Goal: Transaction & Acquisition: Book appointment/travel/reservation

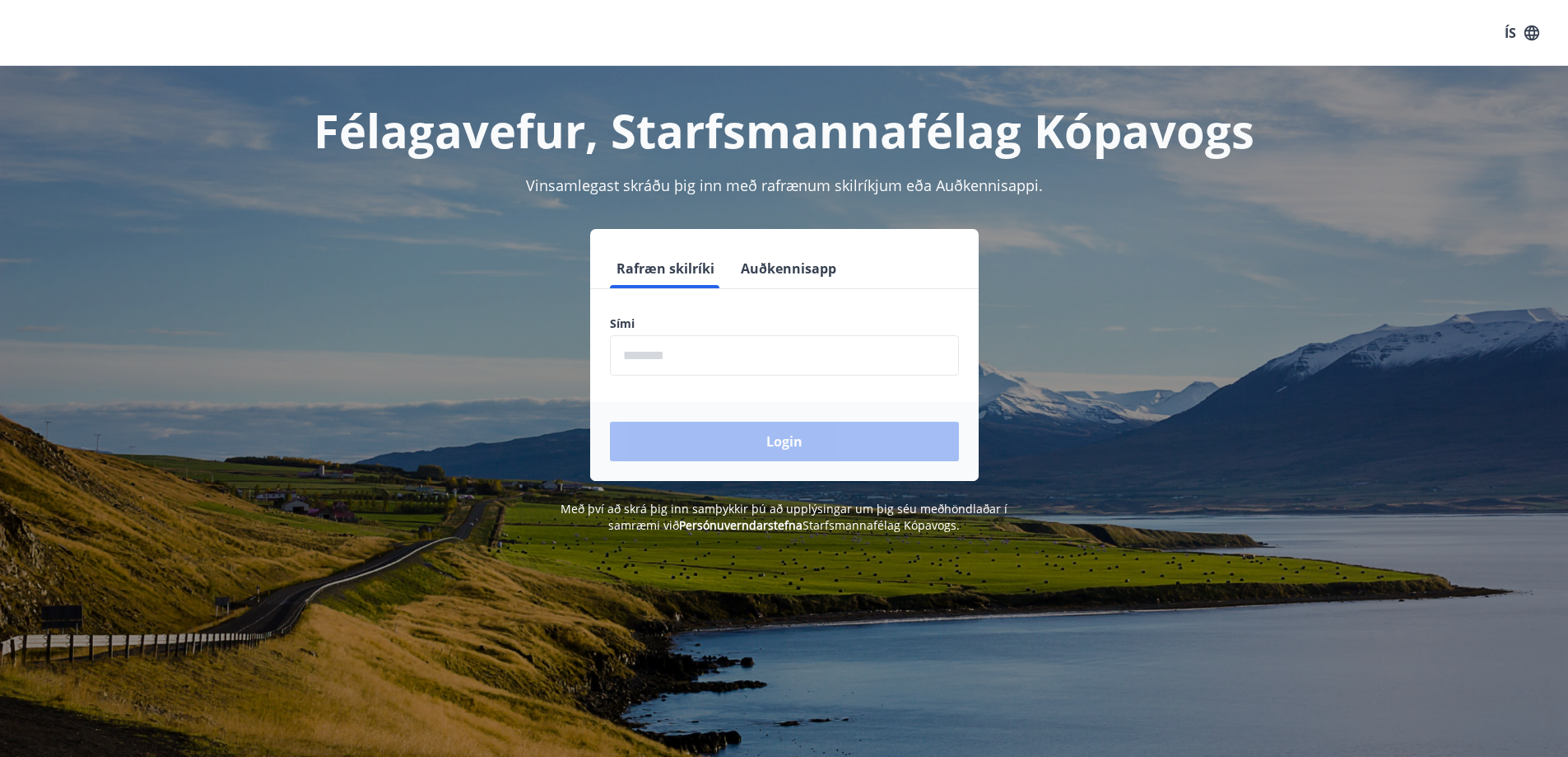
click at [805, 369] on input "phone" at bounding box center [784, 355] width 349 height 40
type input "********"
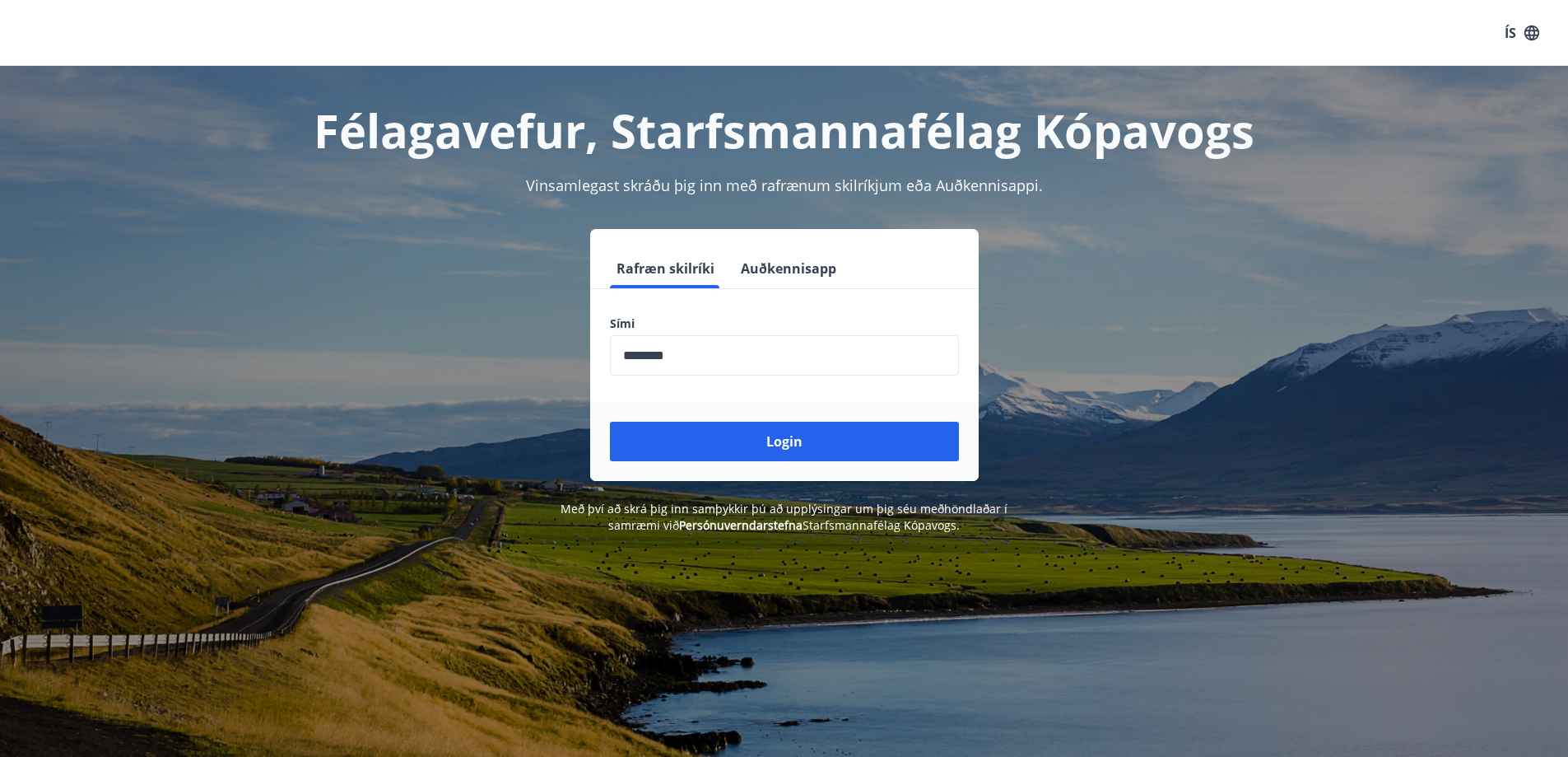
click at [818, 462] on div "Login" at bounding box center [784, 441] width 388 height 79
click at [820, 451] on button "Login" at bounding box center [784, 441] width 349 height 40
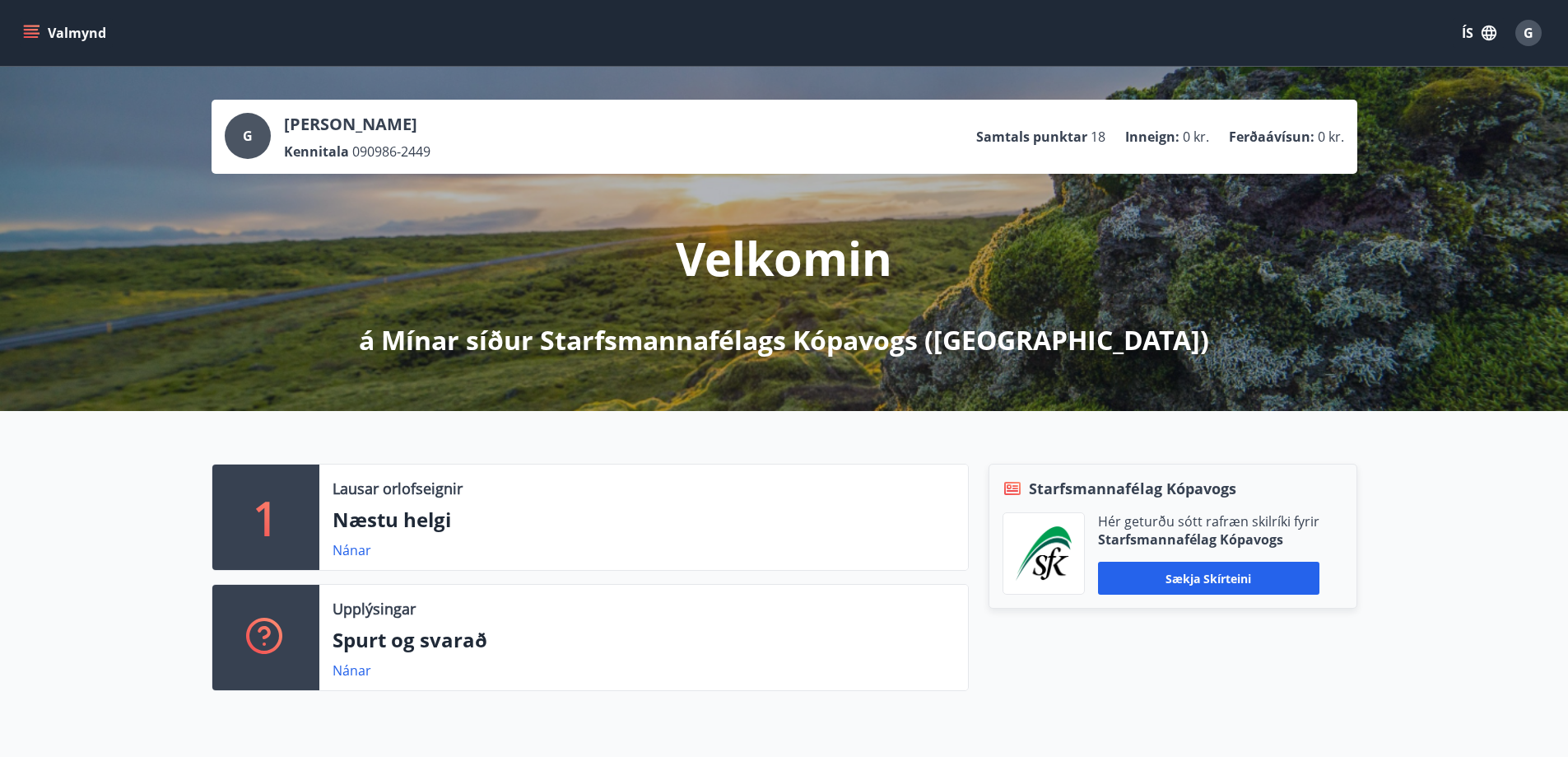
click at [44, 40] on button "Valmynd" at bounding box center [66, 33] width 93 height 30
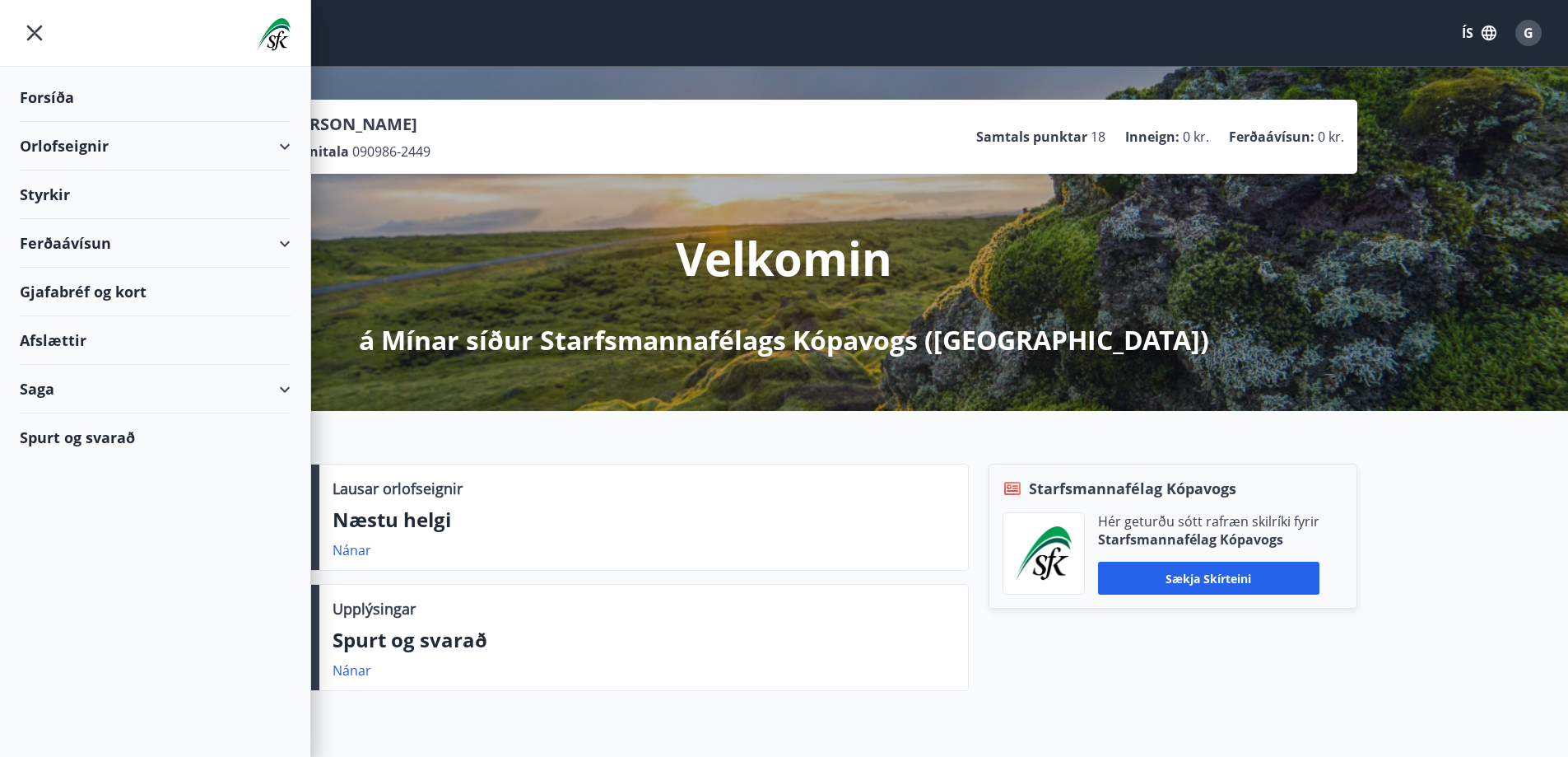
click at [277, 138] on div "Orlofseignir" at bounding box center [155, 146] width 270 height 49
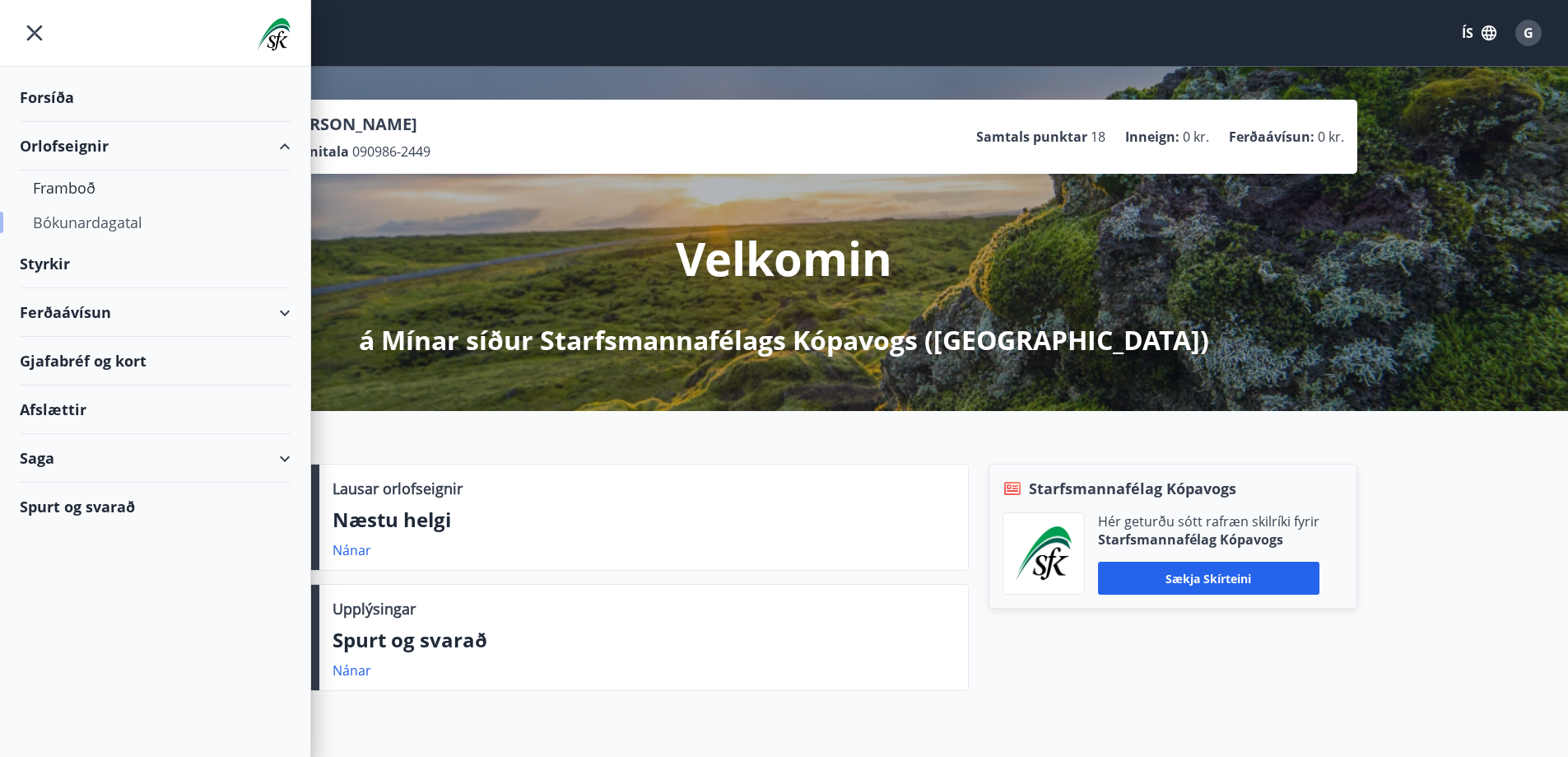
click at [84, 226] on div "Bókunardagatal" at bounding box center [154, 222] width 244 height 34
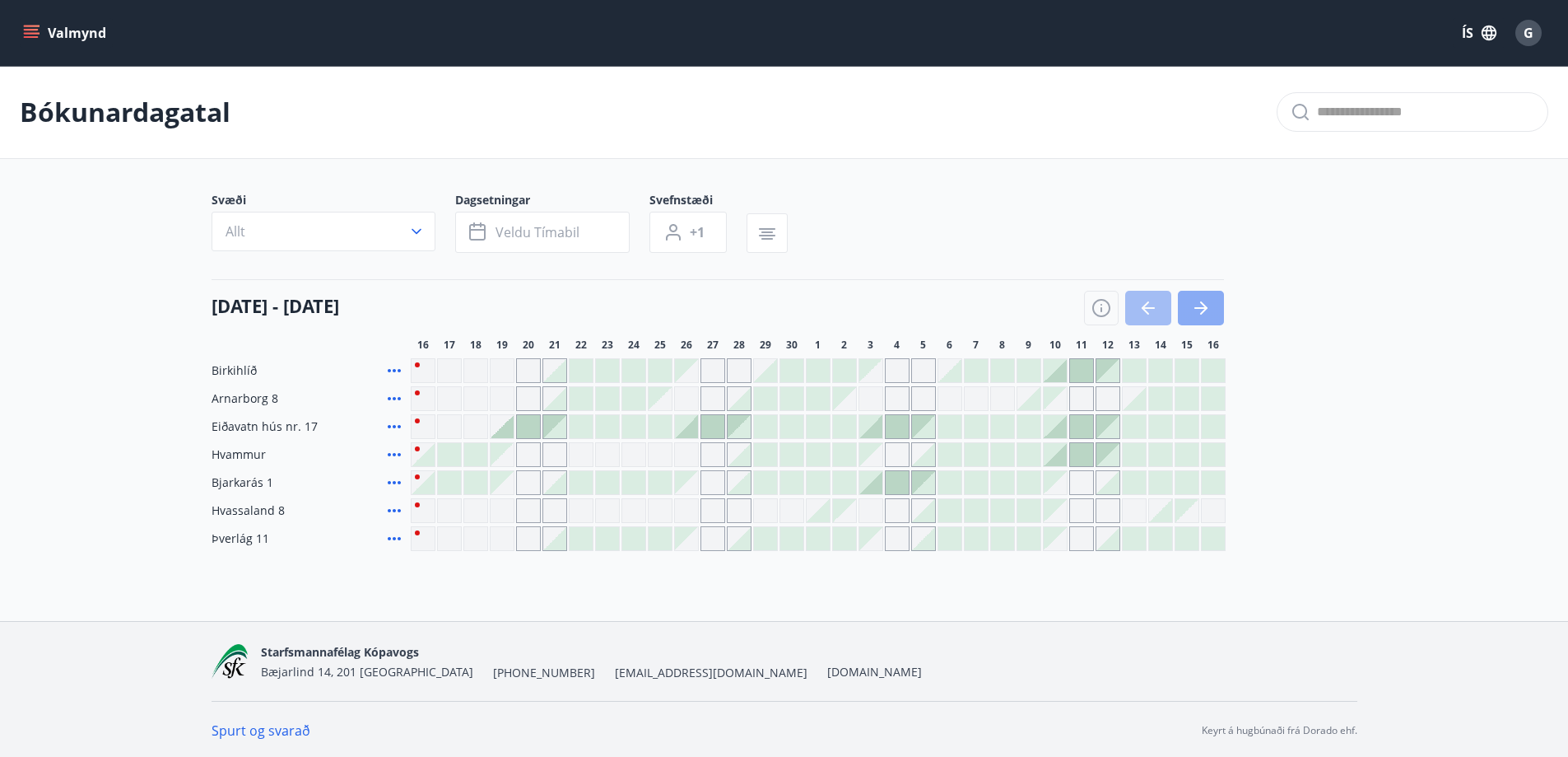
click at [1213, 320] on button "button" at bounding box center [1200, 308] width 46 height 34
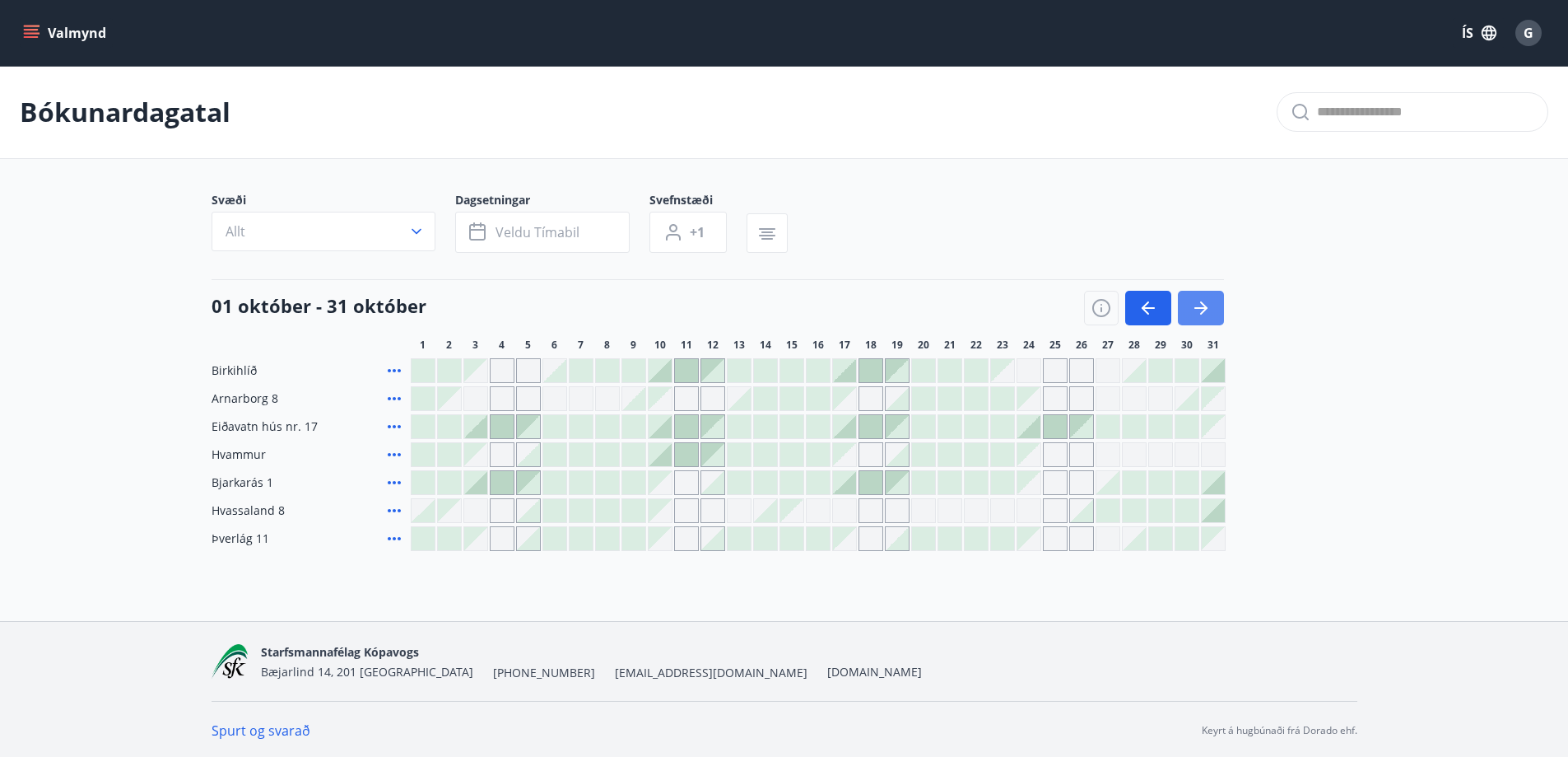
click at [1213, 320] on button "button" at bounding box center [1200, 308] width 46 height 34
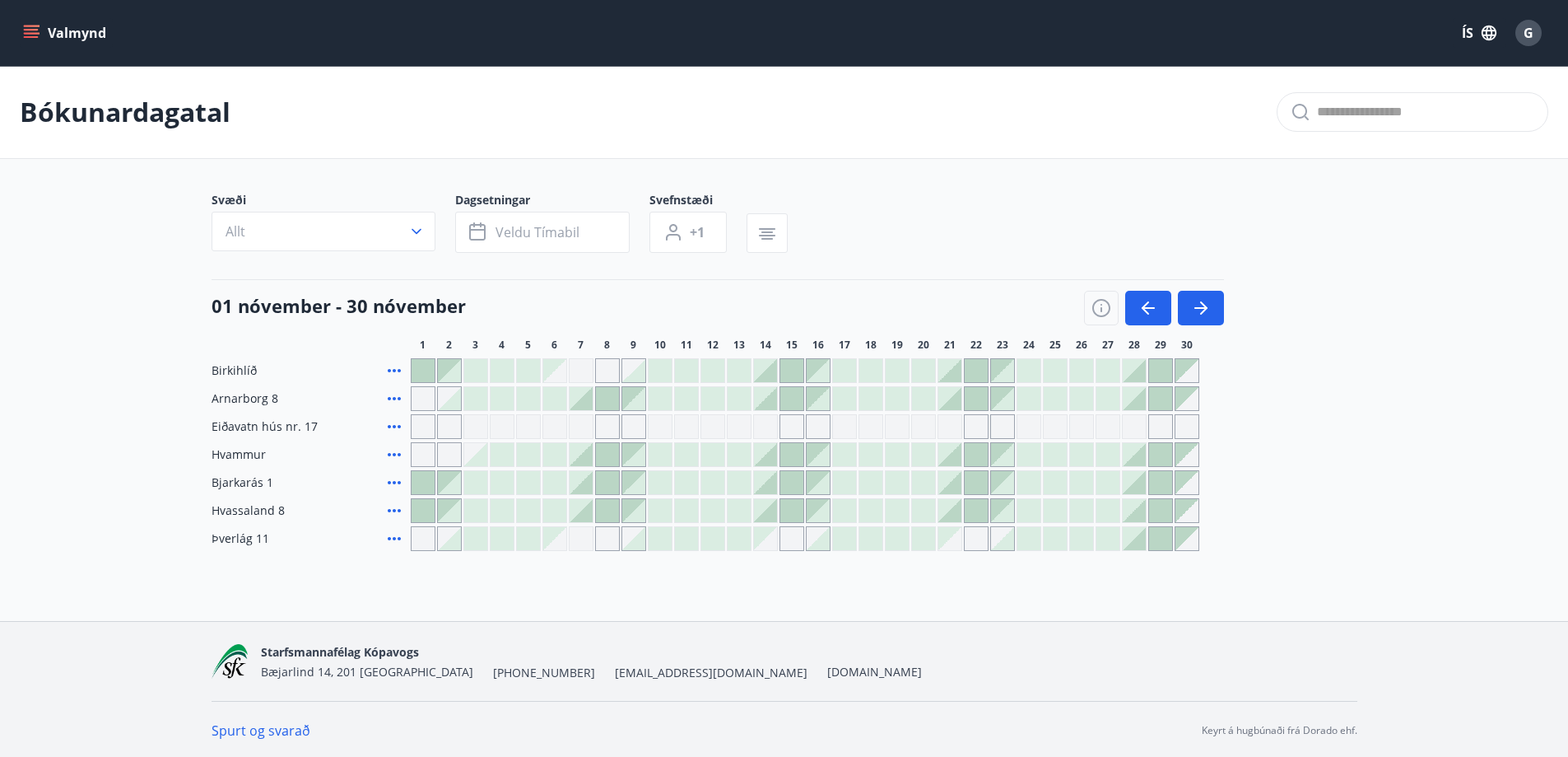
click at [1170, 297] on button "button" at bounding box center [1148, 308] width 46 height 34
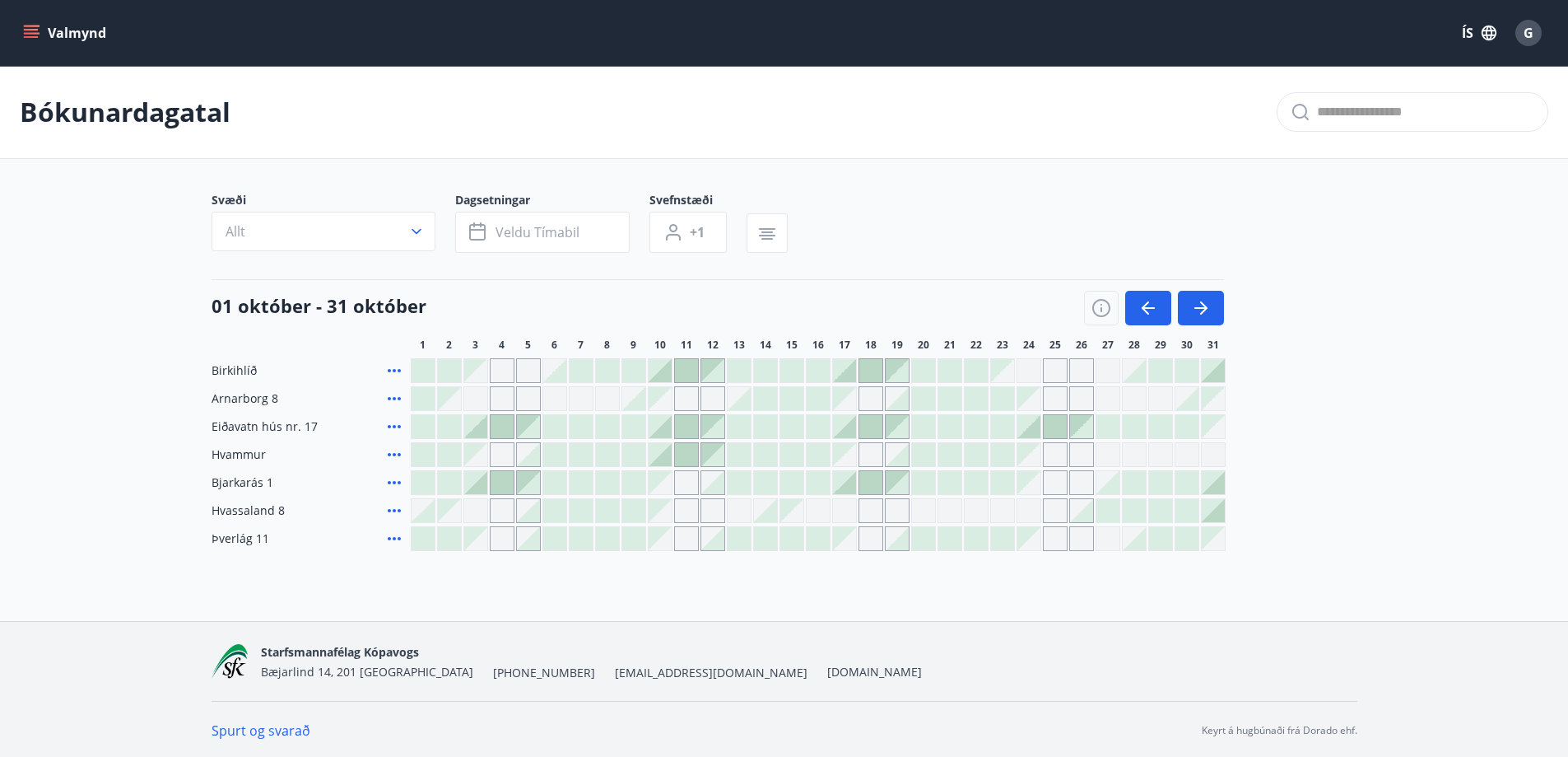
drag, startPoint x: 838, startPoint y: 427, endPoint x: 906, endPoint y: 428, distance: 68.0
click at [906, 428] on div at bounding box center [818, 426] width 815 height 25
click at [1204, 302] on icon "button" at bounding box center [1200, 308] width 20 height 20
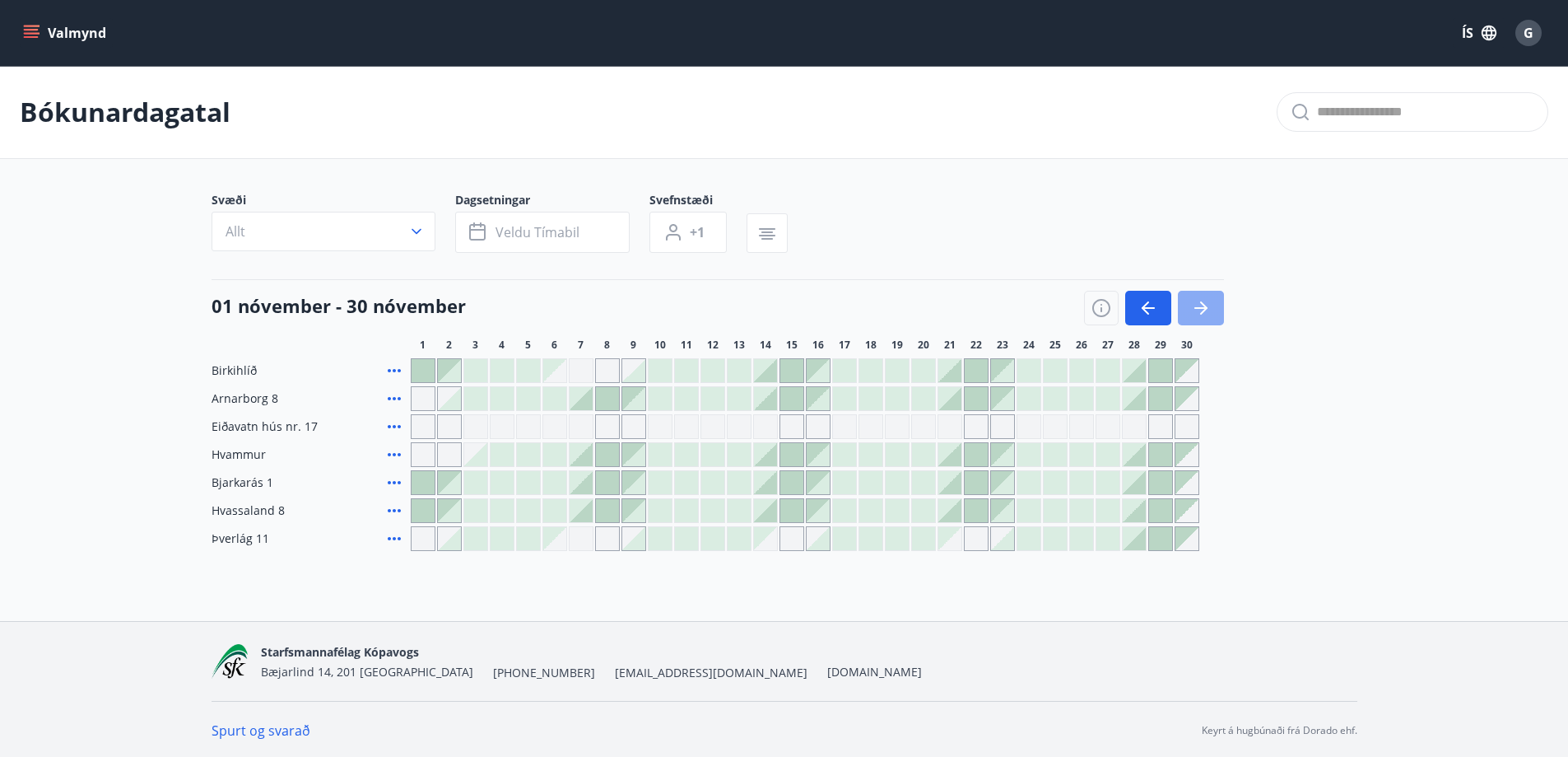
click at [1212, 318] on button "button" at bounding box center [1200, 308] width 46 height 34
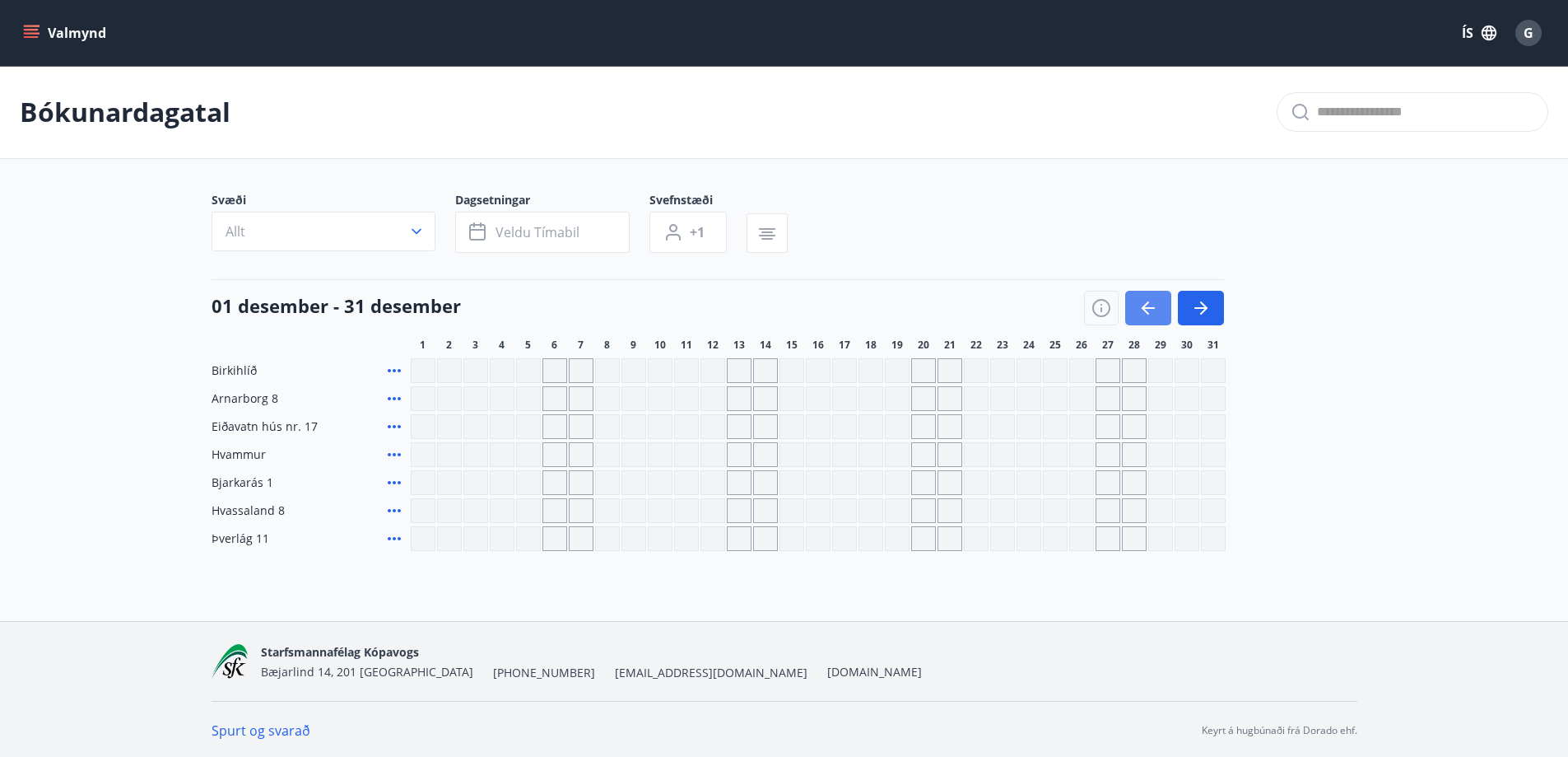
click at [1157, 306] on icon "button" at bounding box center [1148, 308] width 20 height 20
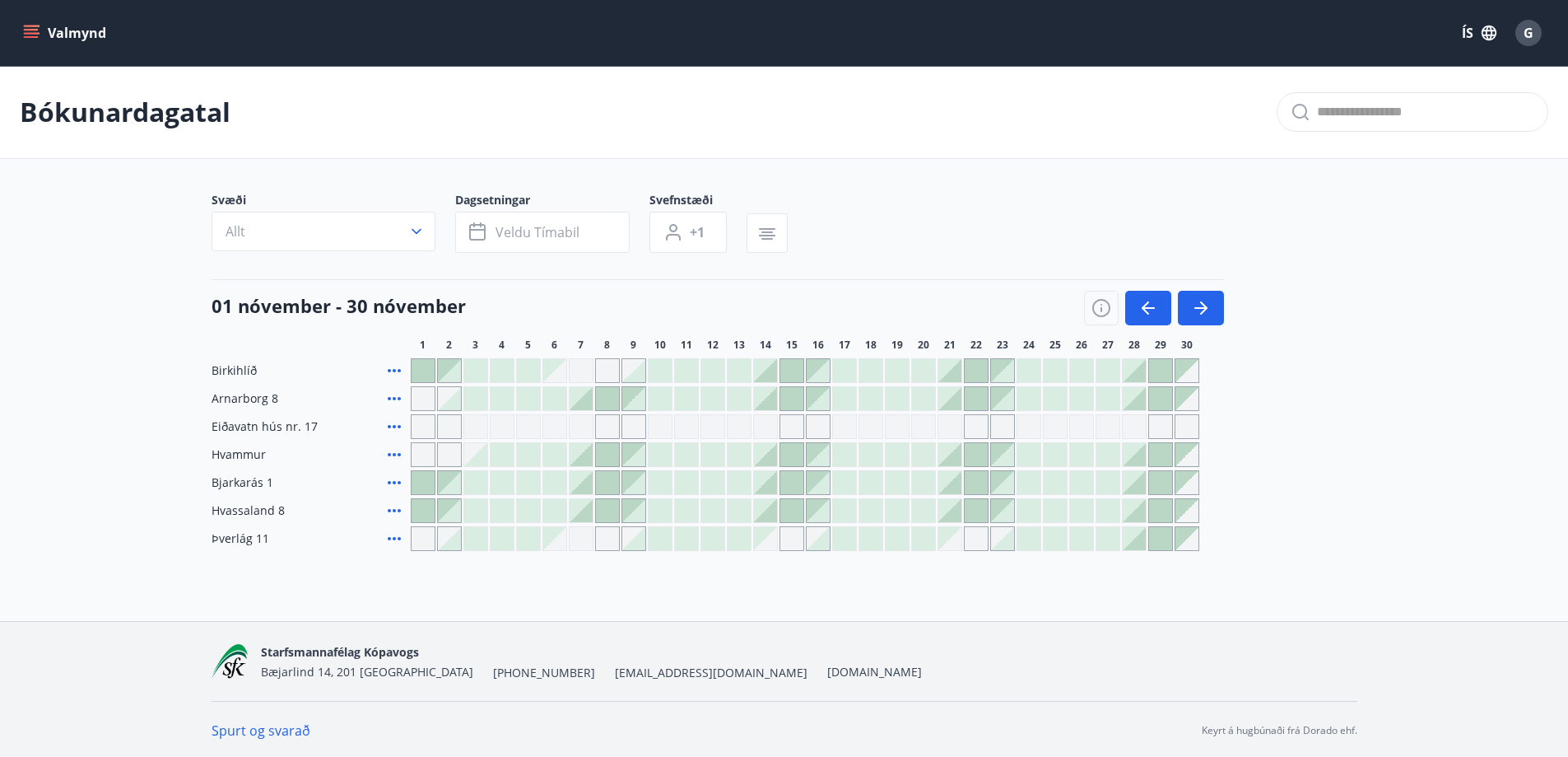
click at [1138, 545] on div at bounding box center [1133, 537] width 23 height 23
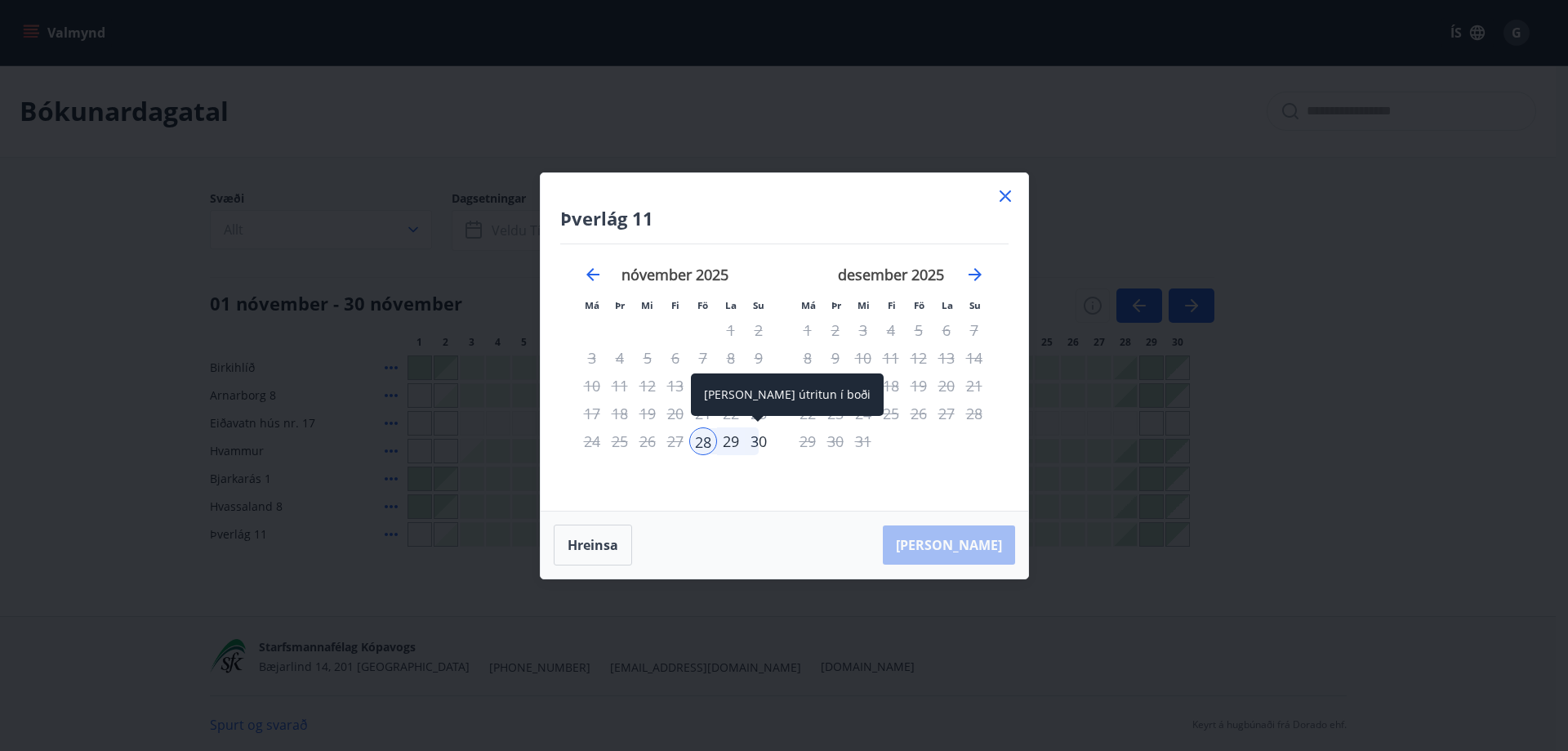
click at [766, 445] on div "30" at bounding box center [758, 440] width 28 height 28
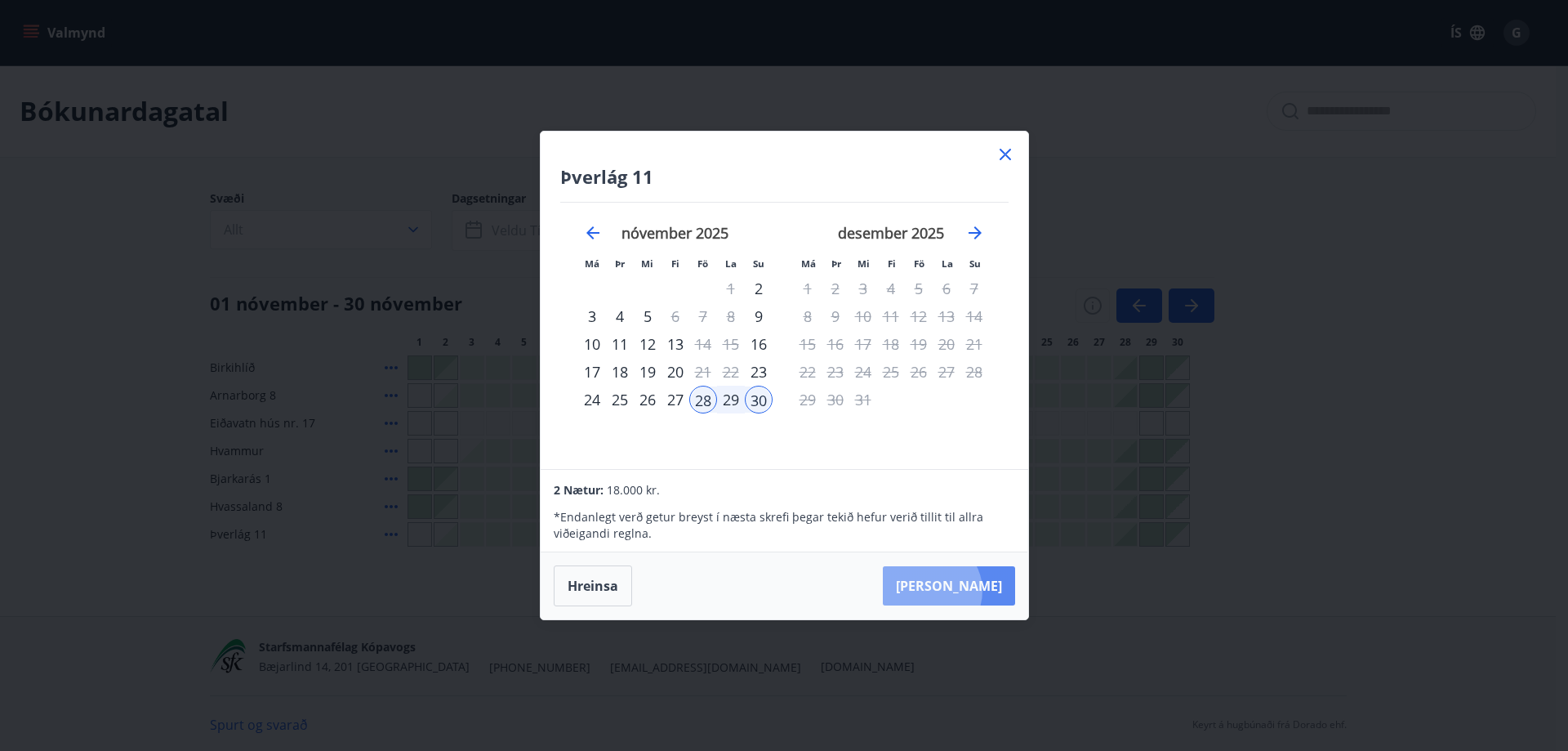
click at [981, 591] on button "Taka Frá" at bounding box center [948, 586] width 132 height 40
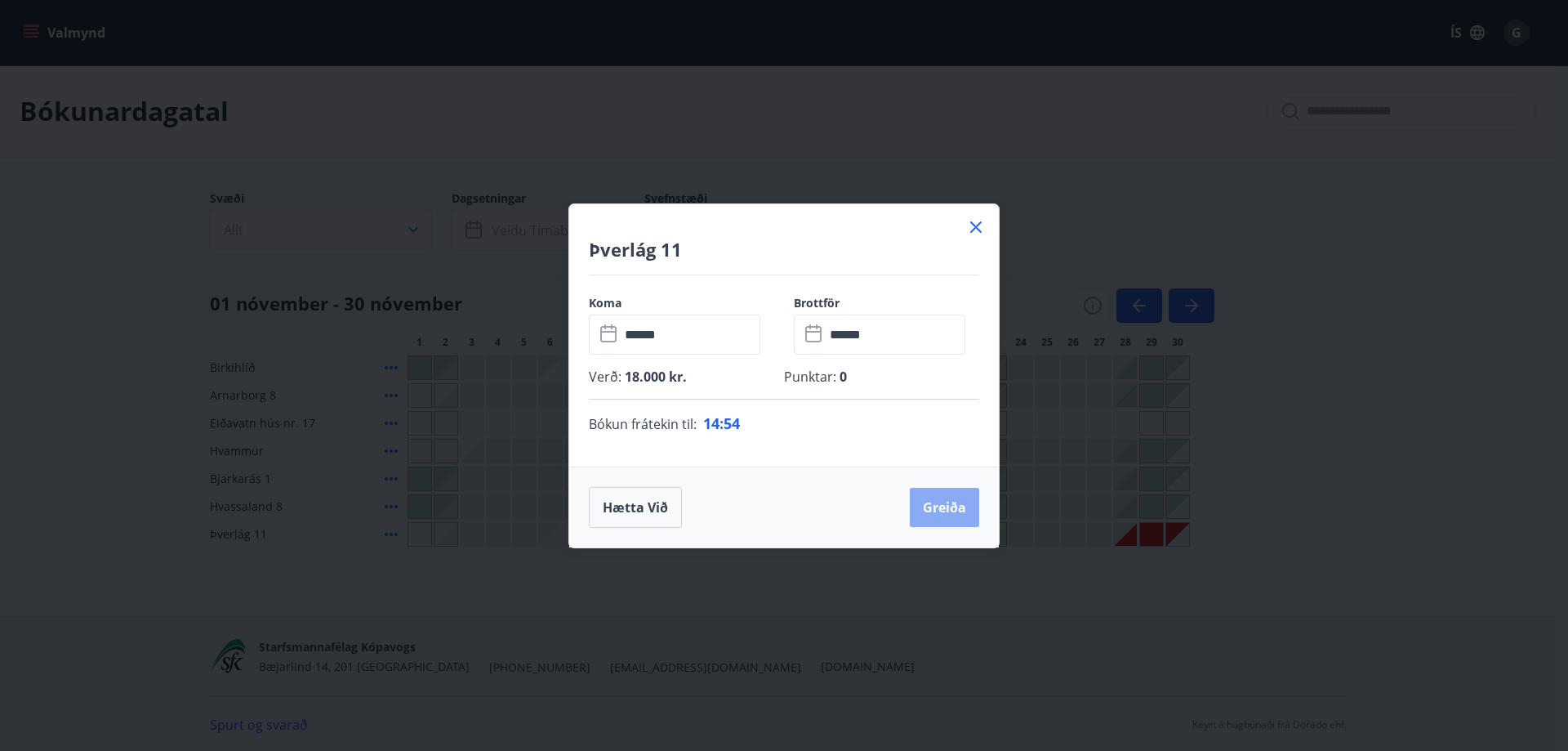
click at [963, 509] on button "Greiða" at bounding box center [944, 507] width 69 height 40
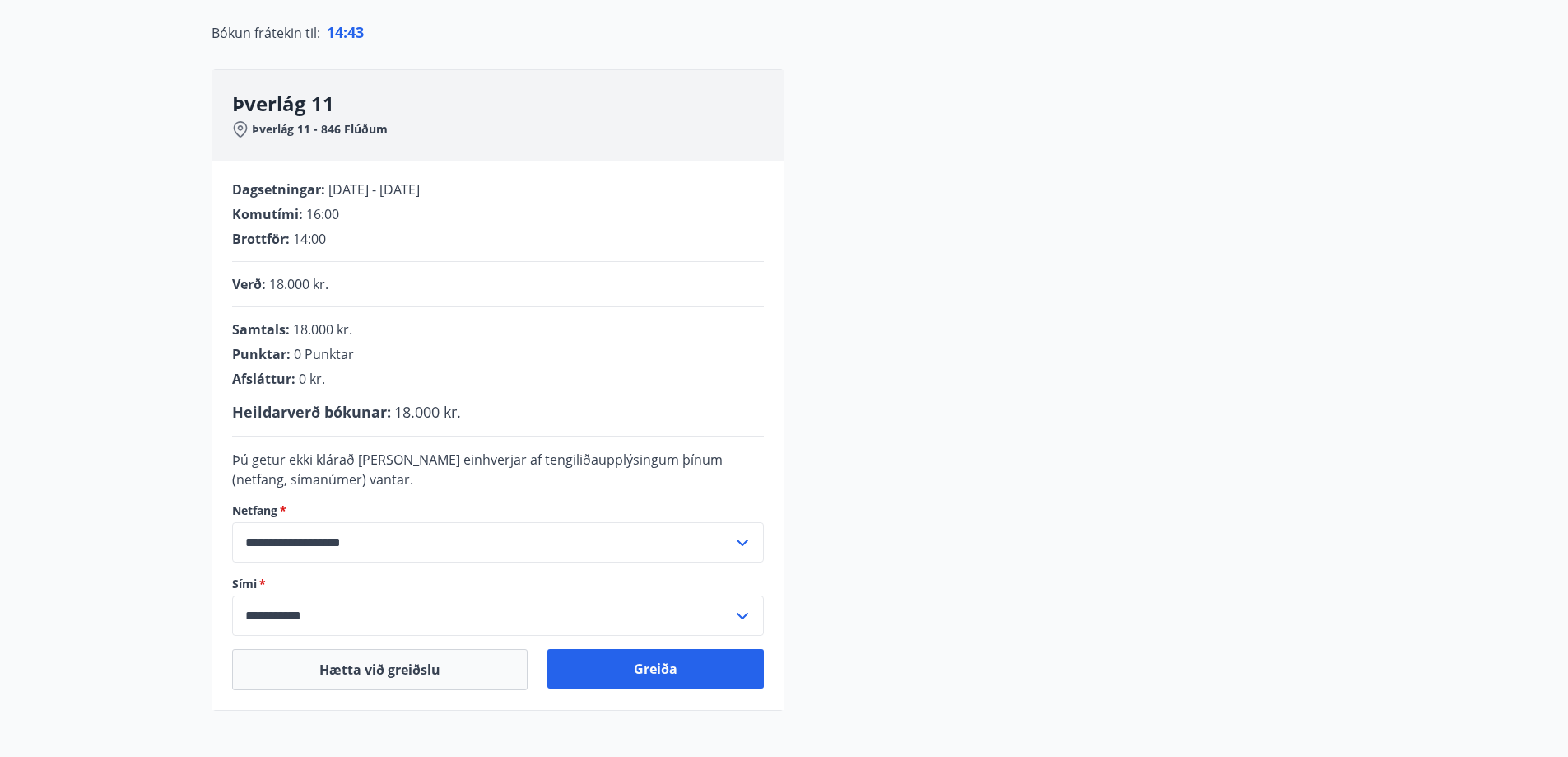
scroll to position [247, 0]
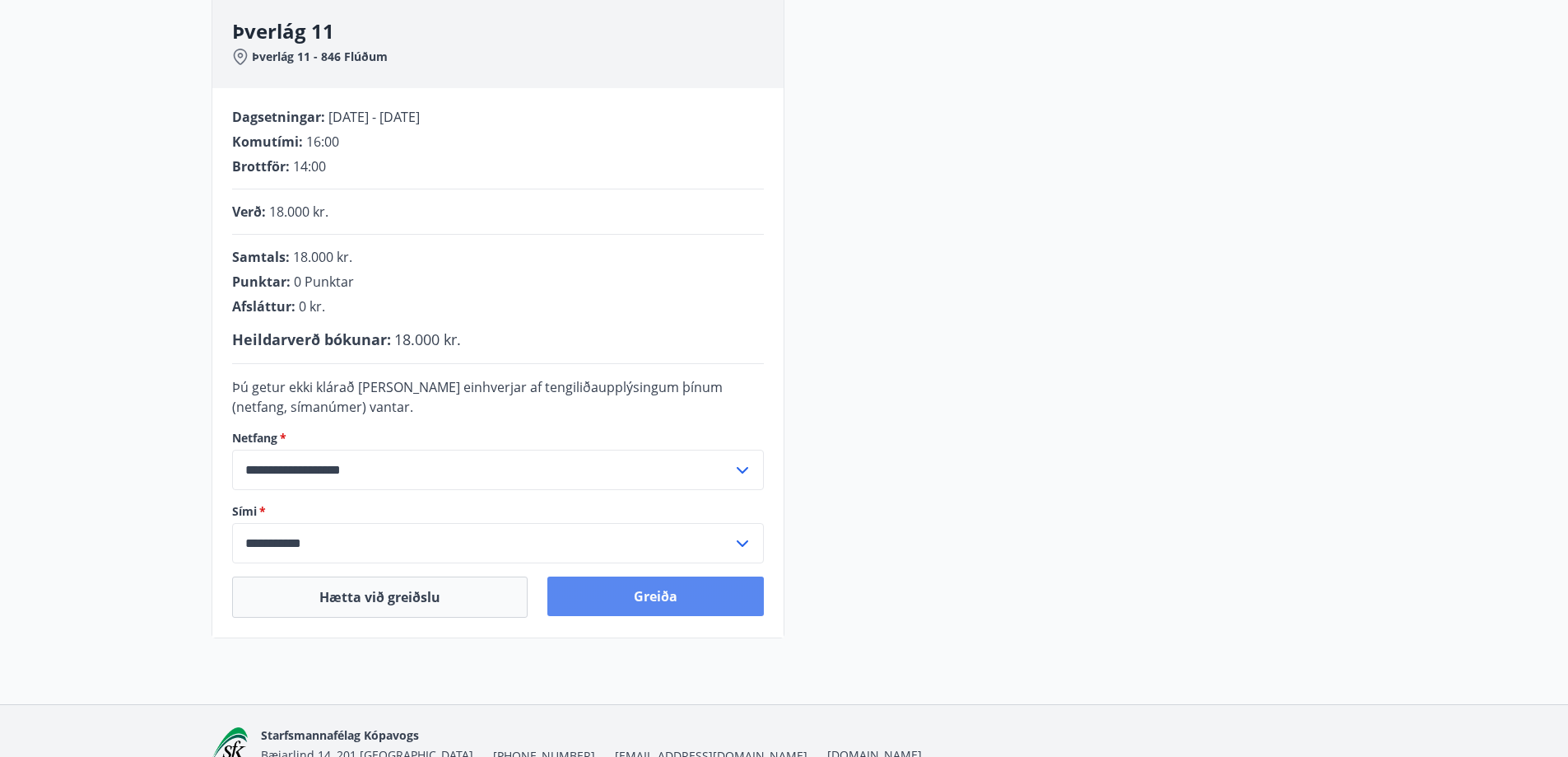
click at [723, 585] on button "Greiða" at bounding box center [655, 596] width 217 height 40
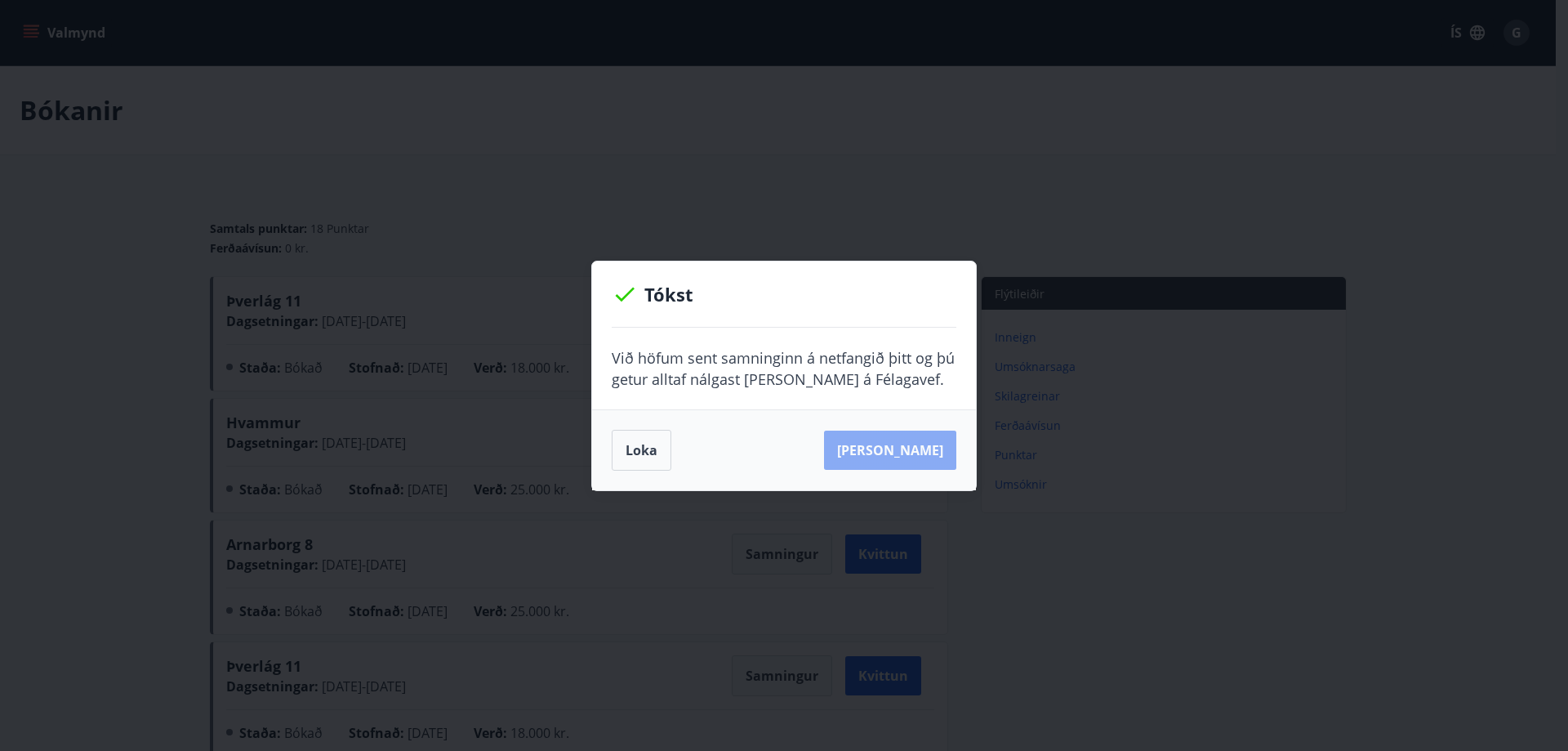
click at [938, 447] on button "[PERSON_NAME]" at bounding box center [890, 450] width 132 height 40
click at [1382, 145] on div "Tókst Við höfum sent samninginn á netfangið þitt og þú getur alltaf nálgast [PE…" at bounding box center [784, 376] width 1568 height 751
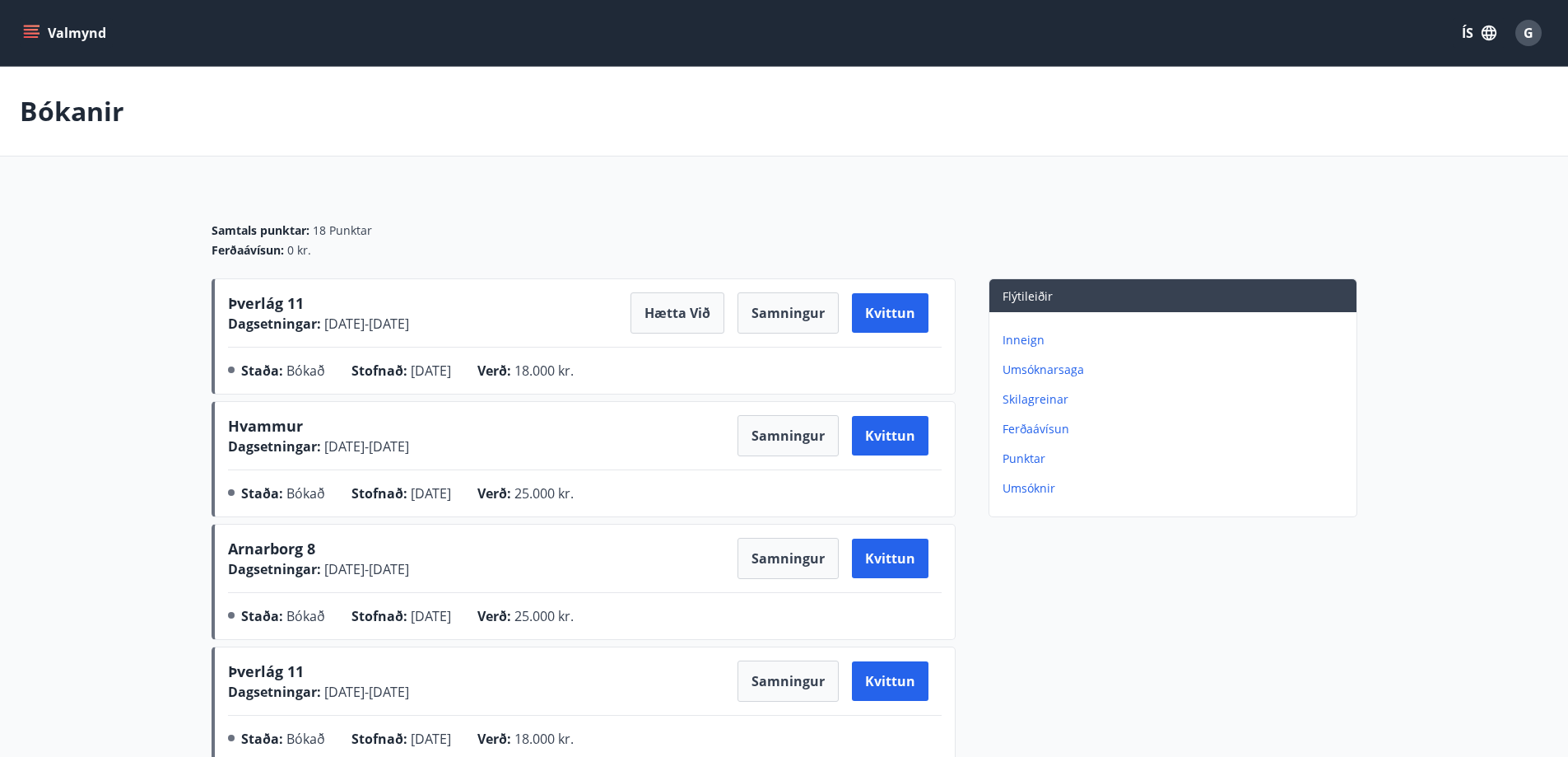
click at [1521, 22] on div "G" at bounding box center [1528, 33] width 26 height 26
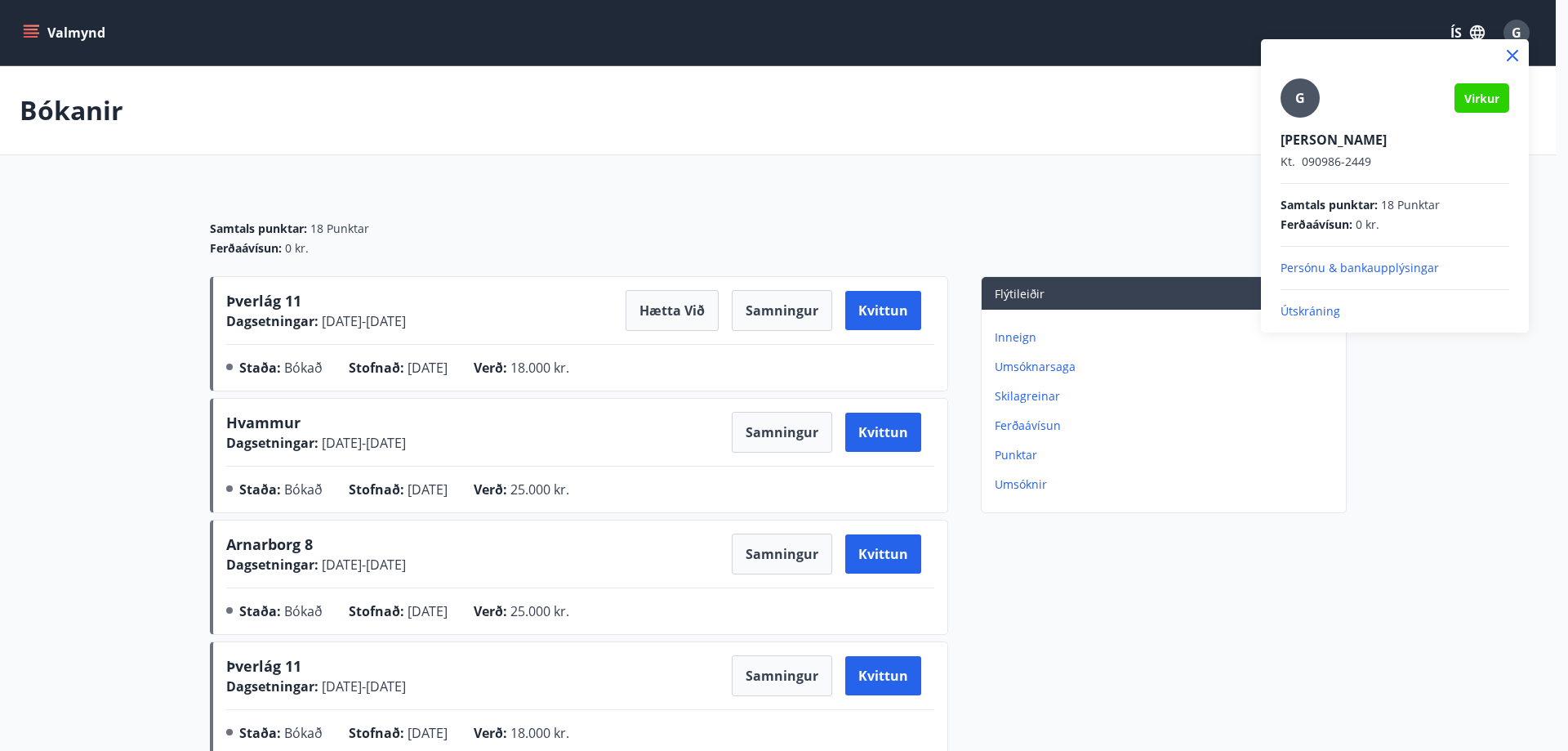
click at [1330, 322] on div "G Virkur [PERSON_NAME] [PERSON_NAME]. 090986-2449 Samtals punktar : 18 Punktar …" at bounding box center [1394, 186] width 267 height 294
click at [1332, 312] on p "Útskráning" at bounding box center [1395, 311] width 229 height 16
